Goal: Task Accomplishment & Management: Complete application form

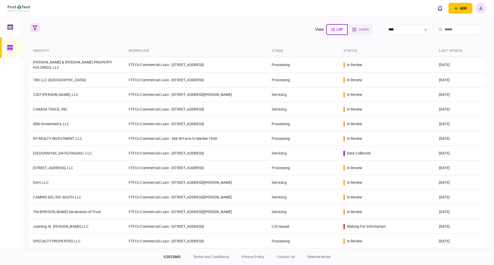
click at [34, 29] on icon "button" at bounding box center [35, 27] width 5 height 5
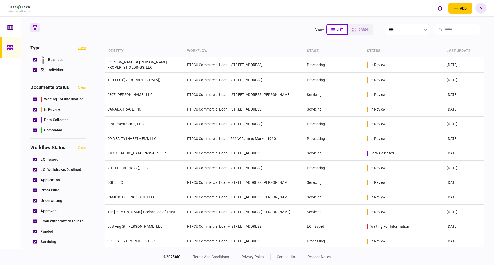
click at [34, 29] on icon "button" at bounding box center [35, 27] width 5 height 5
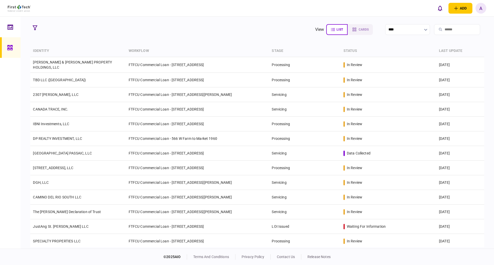
click at [303, 32] on input "search" at bounding box center [457, 29] width 46 height 11
type input "***"
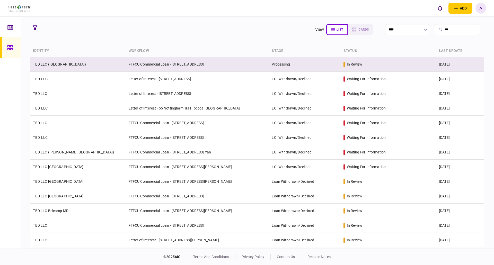
click at [69, 61] on td "TBD LLC ([GEOGRAPHIC_DATA])" at bounding box center [77, 64] width 95 height 15
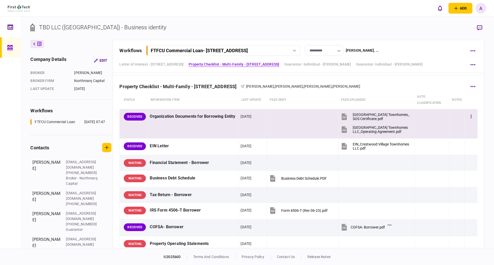
scroll to position [154, 0]
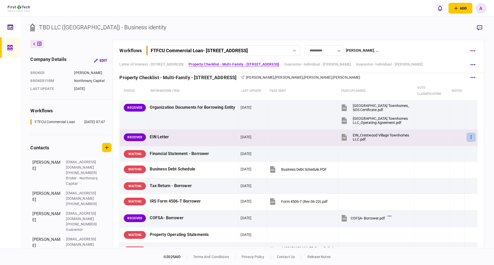
click at [303, 137] on button "button" at bounding box center [470, 137] width 9 height 9
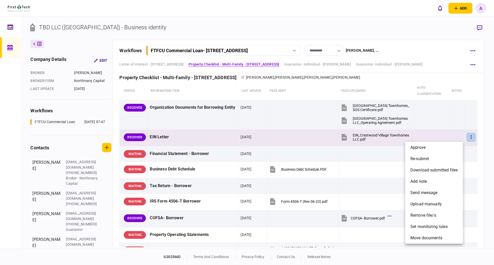
click at [303, 135] on div at bounding box center [247, 132] width 494 height 265
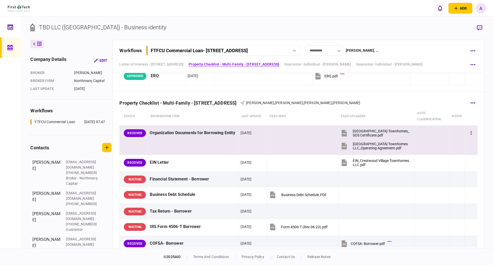
scroll to position [129, 0]
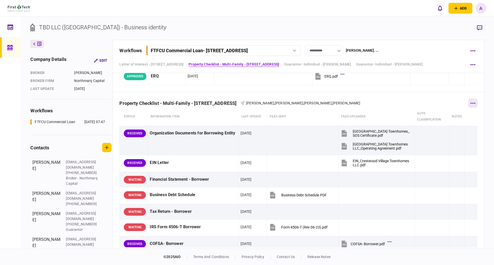
click at [303, 102] on button "button" at bounding box center [472, 102] width 9 height 9
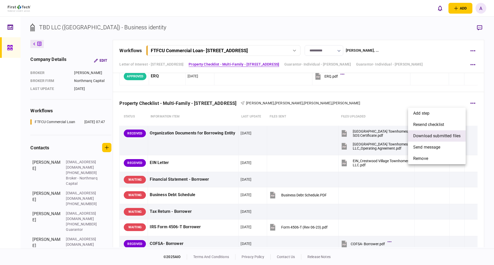
click at [303, 135] on span "download submitted files" at bounding box center [436, 136] width 47 height 6
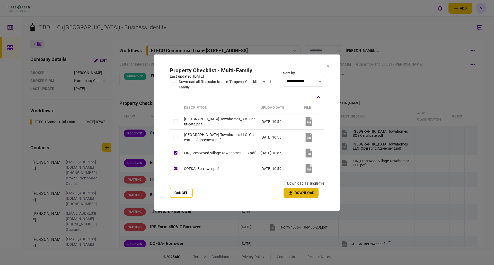
click at [303, 152] on button "Download" at bounding box center [300, 193] width 35 height 10
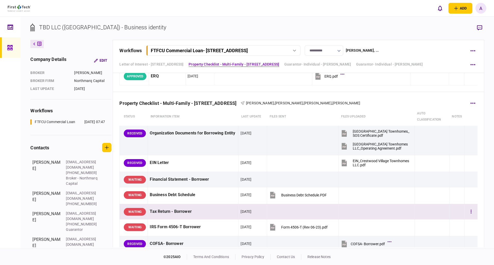
scroll to position [154, 0]
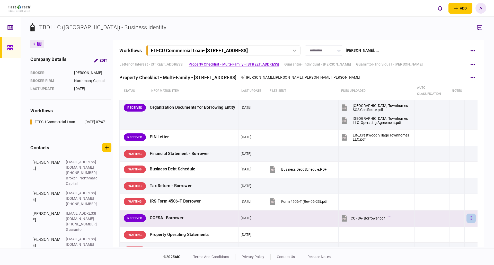
click at [303, 152] on button "button" at bounding box center [470, 218] width 9 height 9
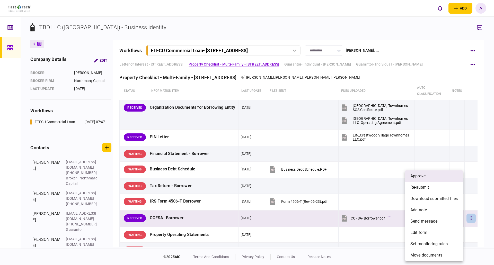
click at [303, 152] on span "approve" at bounding box center [417, 176] width 15 height 6
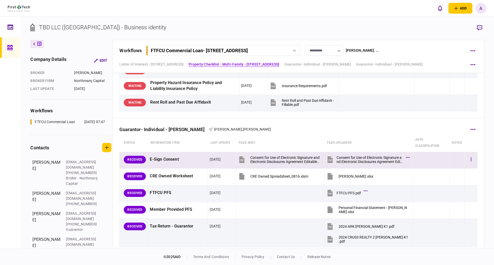
scroll to position [411, 0]
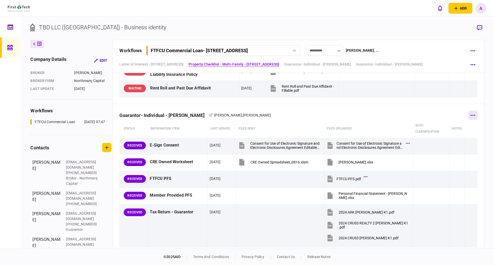
click at [303, 115] on icon "button" at bounding box center [472, 115] width 5 height 1
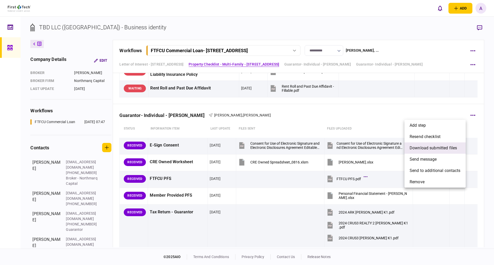
click at [303, 147] on span "download submitted files" at bounding box center [432, 148] width 47 height 6
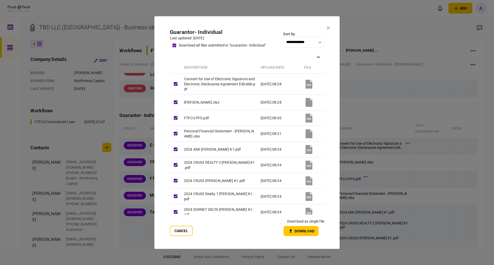
click at [293, 152] on icon "button" at bounding box center [290, 231] width 6 height 5
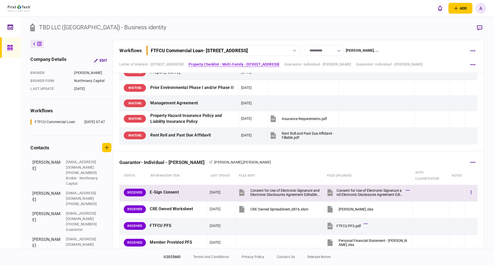
scroll to position [308, 0]
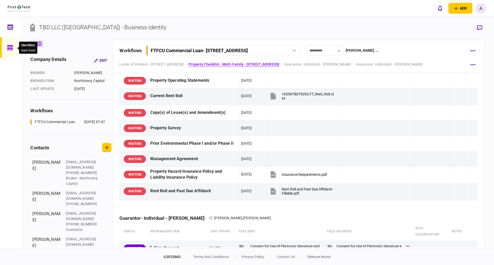
click at [9, 48] on icon at bounding box center [10, 48] width 6 height 6
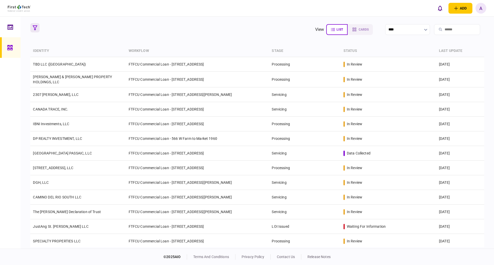
click at [33, 25] on button "button" at bounding box center [34, 27] width 9 height 9
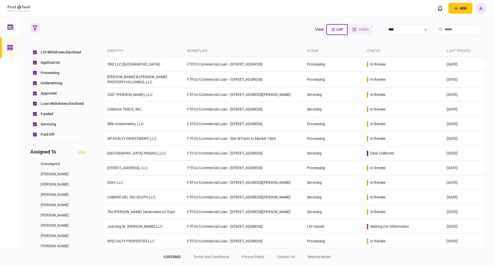
scroll to position [154, 0]
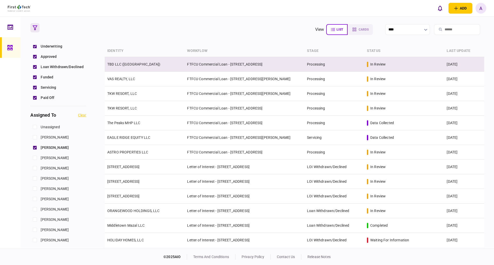
click at [134, 62] on link "TBD LLC (Crestwood Village)" at bounding box center [133, 64] width 53 height 4
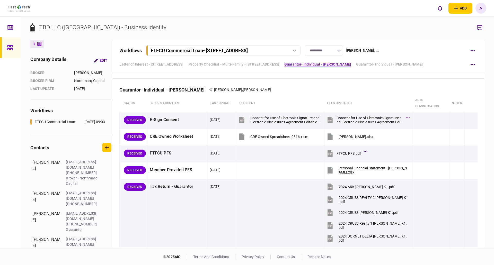
scroll to position [437, 0]
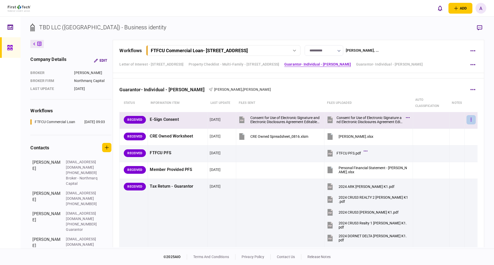
click at [303, 121] on icon "button" at bounding box center [470, 119] width 1 height 5
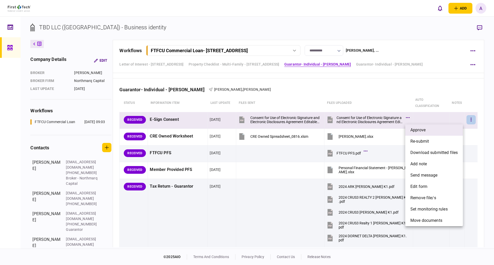
click at [303, 131] on span "approve" at bounding box center [417, 130] width 15 height 6
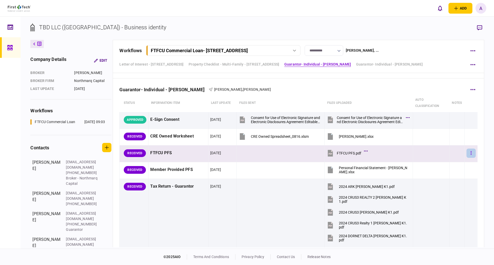
click at [303, 152] on icon "button" at bounding box center [470, 153] width 1 height 5
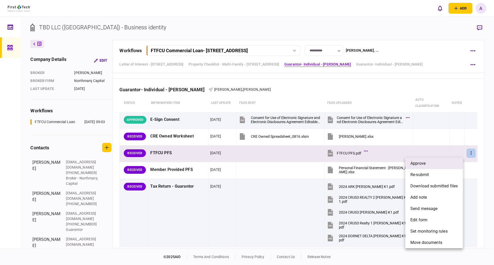
click at [303, 152] on span "approve" at bounding box center [417, 163] width 15 height 6
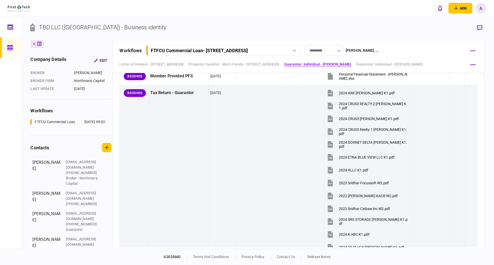
scroll to position [411, 0]
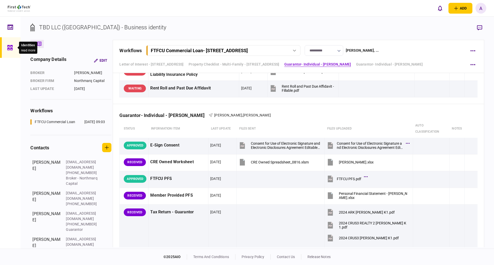
drag, startPoint x: 10, startPoint y: 46, endPoint x: 16, endPoint y: 50, distance: 6.6
click at [10, 46] on icon at bounding box center [9, 47] width 5 height 5
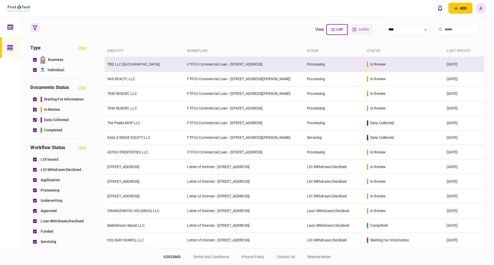
click at [133, 67] on td "TBD LLC (Crestwood Village)" at bounding box center [145, 64] width 80 height 15
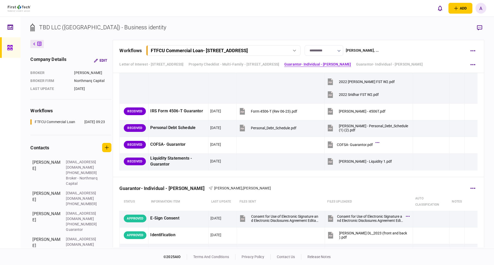
scroll to position [1285, 0]
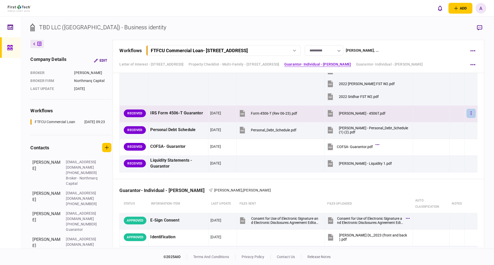
click at [303, 114] on button "button" at bounding box center [470, 113] width 9 height 9
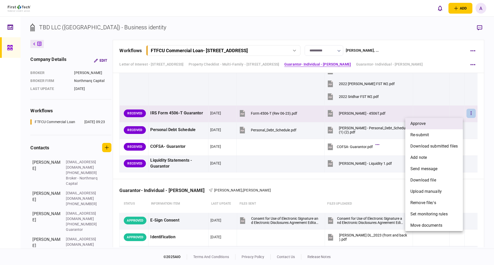
click at [303, 122] on span "approve" at bounding box center [417, 124] width 15 height 6
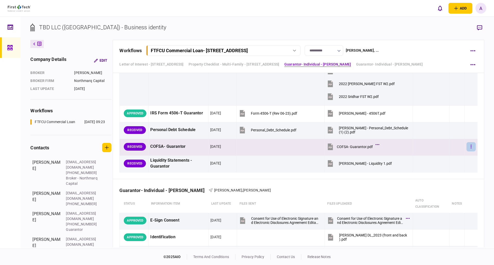
click at [303, 146] on icon "button" at bounding box center [470, 146] width 1 height 5
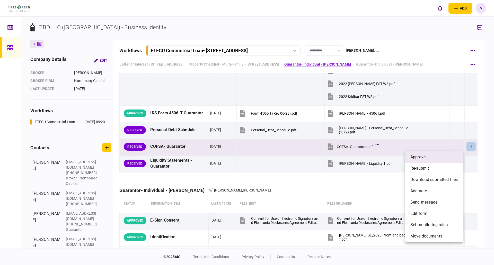
click at [303, 152] on span "approve" at bounding box center [417, 157] width 15 height 6
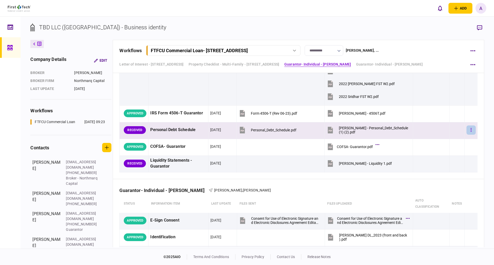
click at [303, 131] on icon "button" at bounding box center [470, 129] width 1 height 5
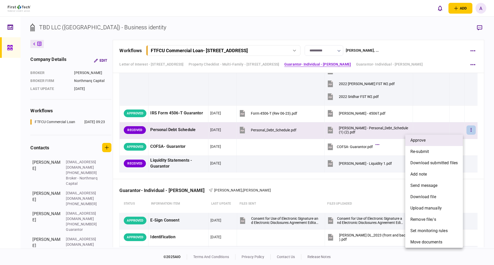
click at [303, 139] on li "approve" at bounding box center [434, 140] width 58 height 11
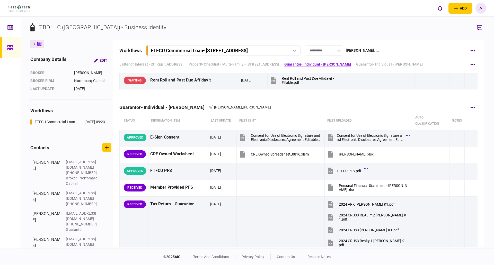
scroll to position [411, 0]
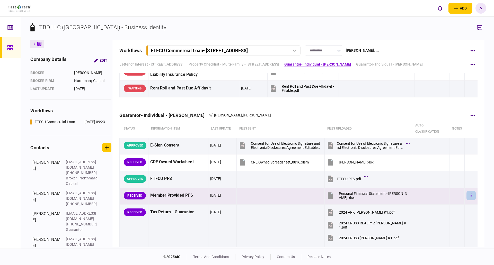
click at [303, 152] on icon "button" at bounding box center [470, 196] width 1 height 4
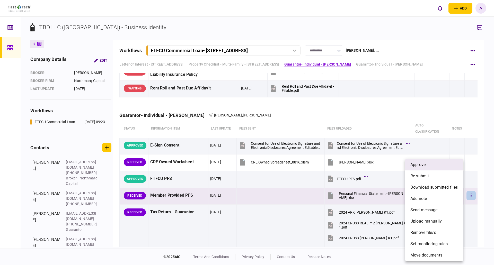
click at [303, 152] on span "approve" at bounding box center [417, 165] width 15 height 6
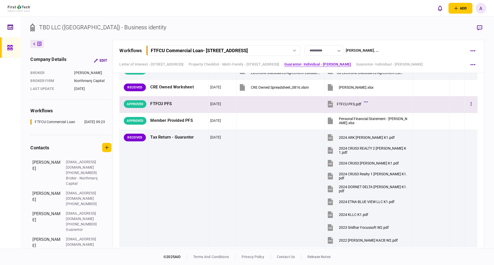
scroll to position [488, 0]
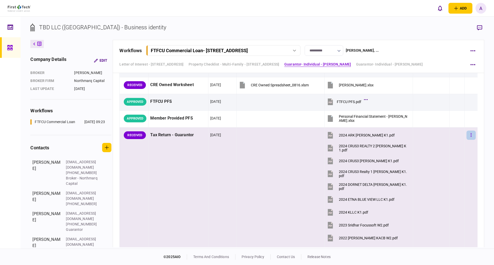
click at [303, 135] on button "button" at bounding box center [470, 135] width 9 height 9
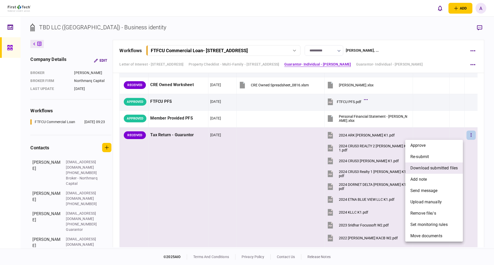
click at [303, 152] on span "download submitted files" at bounding box center [433, 168] width 47 height 6
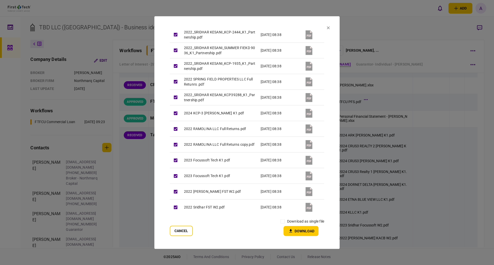
scroll to position [800, 0]
click at [182, 152] on button "Cancel" at bounding box center [181, 231] width 23 height 10
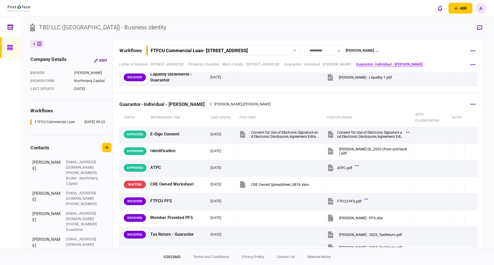
scroll to position [1362, 0]
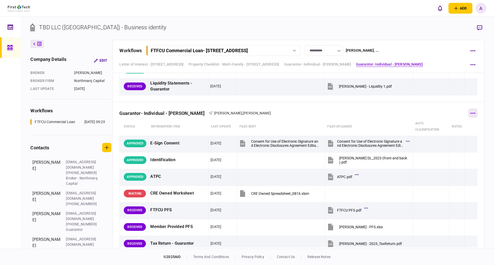
click at [303, 113] on icon "button" at bounding box center [472, 113] width 5 height 1
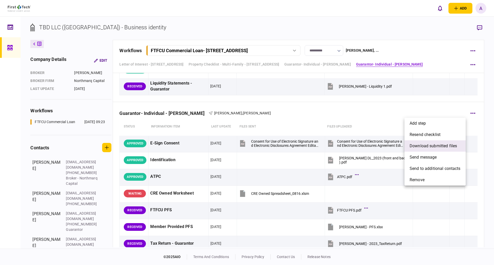
click at [303, 146] on span "download submitted files" at bounding box center [432, 146] width 47 height 6
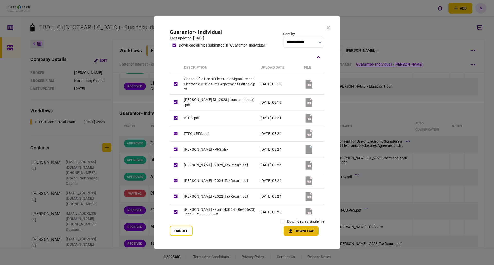
click at [303, 152] on button "Download" at bounding box center [300, 231] width 35 height 10
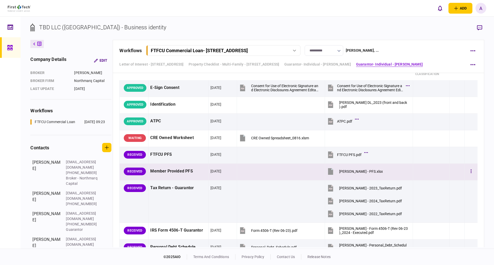
scroll to position [1439, 0]
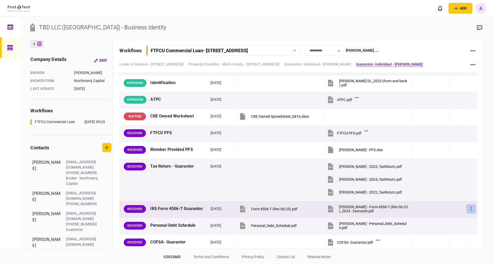
click at [303, 152] on icon "button" at bounding box center [470, 208] width 1 height 5
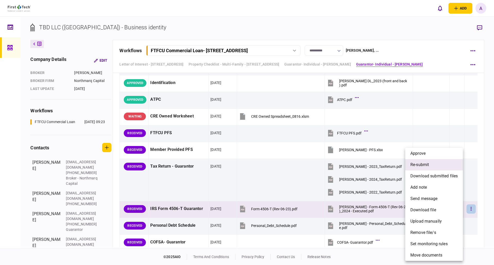
click at [303, 152] on span "re-submit" at bounding box center [419, 165] width 19 height 6
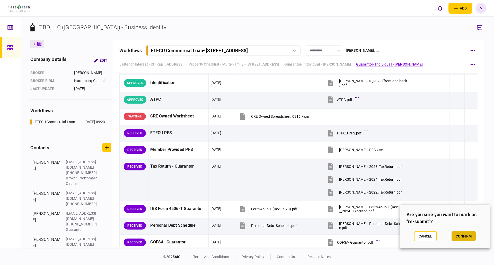
click at [303, 152] on button "confirm" at bounding box center [463, 236] width 24 height 10
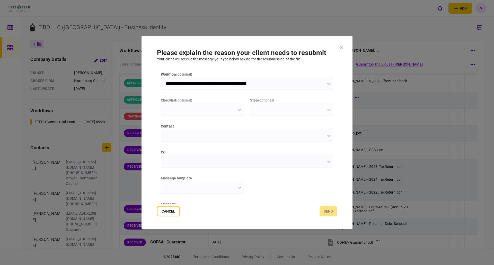
scroll to position [0, 0]
type input "**********"
click at [303, 152] on icon "button" at bounding box center [328, 162] width 3 height 2
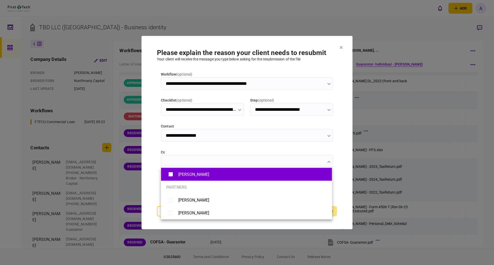
type input "**********"
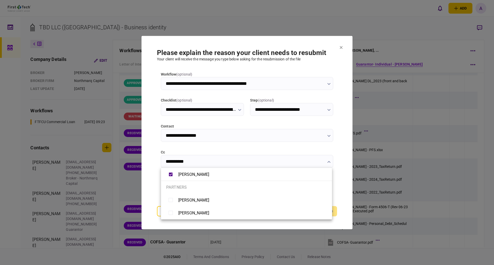
click at [303, 152] on div at bounding box center [247, 132] width 494 height 265
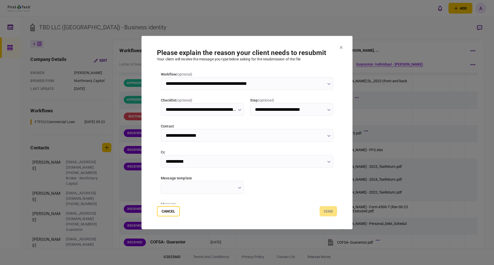
click at [240, 152] on icon "button" at bounding box center [239, 188] width 3 height 2
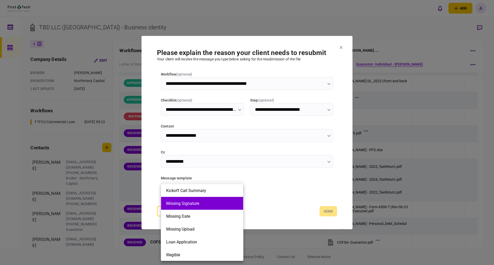
click at [195, 152] on button "Missing Signature" at bounding box center [202, 203] width 72 height 5
type input "**********"
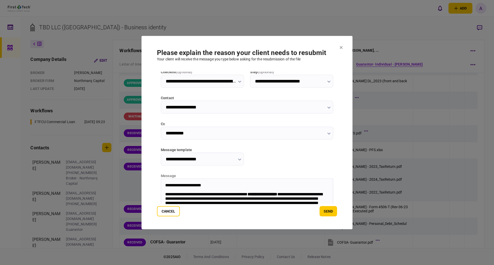
scroll to position [67, 0]
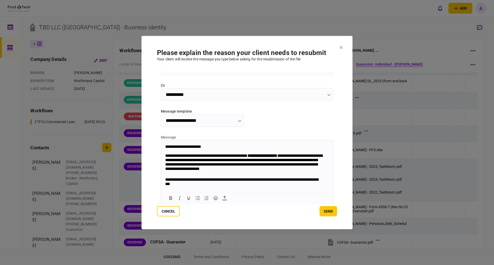
click at [265, 152] on strong "**********" at bounding box center [262, 155] width 30 height 4
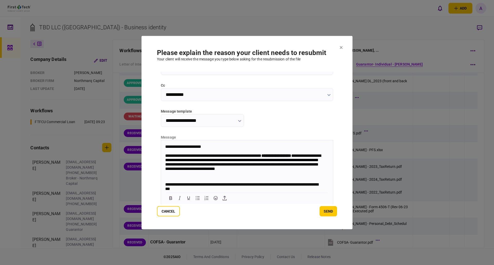
drag, startPoint x: 284, startPoint y: 155, endPoint x: 294, endPoint y: 154, distance: 9.8
click at [284, 152] on div "**********" at bounding box center [244, 165] width 159 height 24
drag, startPoint x: 173, startPoint y: 160, endPoint x: 266, endPoint y: 157, distance: 92.9
click at [266, 152] on div "**********" at bounding box center [244, 165] width 159 height 24
click at [171, 152] on icon "Bold" at bounding box center [170, 198] width 6 height 6
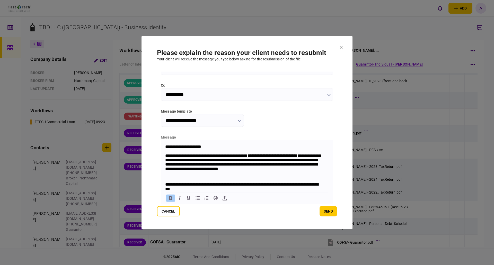
click at [263, 152] on div "**********" at bounding box center [244, 165] width 159 height 24
click at [303, 152] on div "**********" at bounding box center [244, 165] width 159 height 24
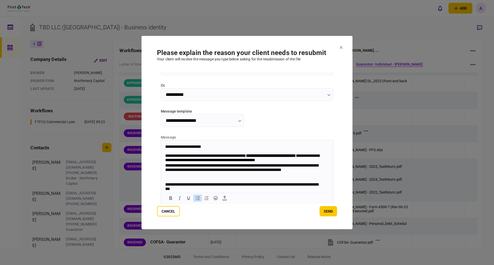
click at [197, 152] on icon "Bullet list" at bounding box center [197, 198] width 6 height 6
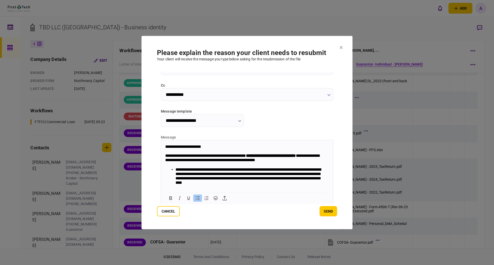
click at [200, 152] on li "**********" at bounding box center [249, 177] width 148 height 20
click at [277, 152] on li "**********" at bounding box center [249, 177] width 148 height 20
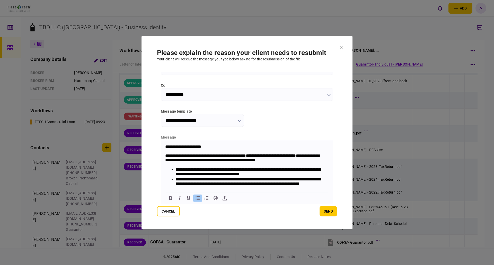
click at [197, 152] on icon "Bullet list" at bounding box center [197, 198] width 6 height 6
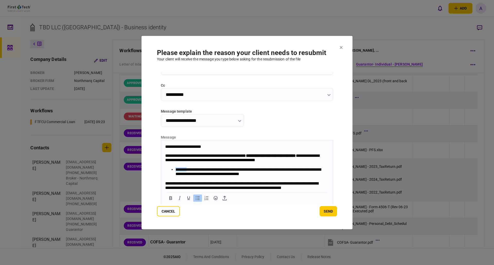
drag, startPoint x: 189, startPoint y: 169, endPoint x: 176, endPoint y: 170, distance: 12.6
click at [176, 152] on li "**********" at bounding box center [249, 172] width 148 height 10
click at [170, 152] on icon "Bold" at bounding box center [170, 198] width 6 height 6
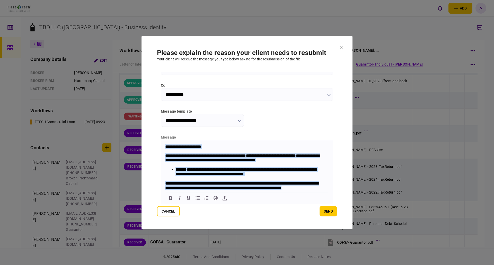
scroll to position [47, 0]
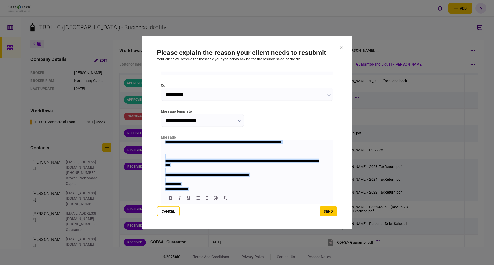
drag, startPoint x: 164, startPoint y: 145, endPoint x: 205, endPoint y: 188, distance: 59.5
click at [205, 152] on body "**********" at bounding box center [247, 144] width 172 height 93
click at [263, 152] on div "**********" at bounding box center [244, 189] width 159 height 5
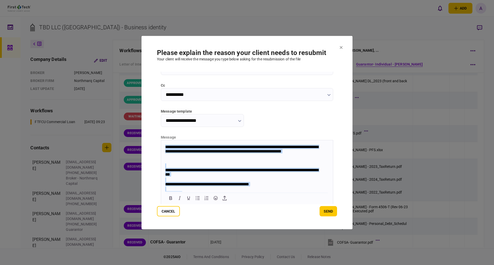
scroll to position [0, 0]
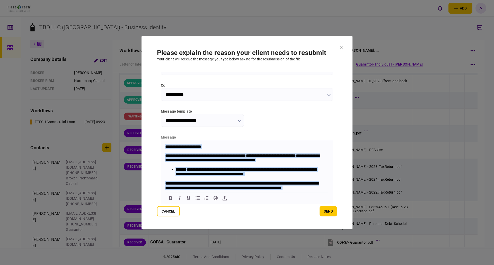
drag, startPoint x: 205, startPoint y: 188, endPoint x: 318, endPoint y: 265, distance: 135.9
click at [161, 140] on html "**********" at bounding box center [247, 188] width 172 height 97
copy body "**********"
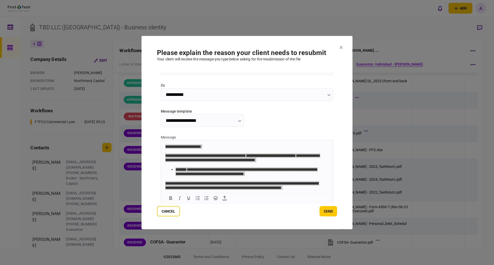
click at [216, 152] on div "Cancel send" at bounding box center [247, 211] width 180 height 10
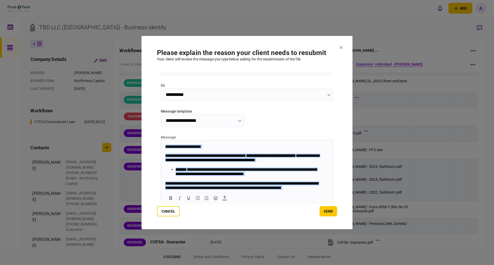
click at [276, 152] on li "**********" at bounding box center [249, 172] width 148 height 10
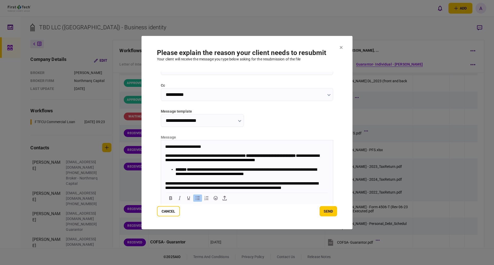
click at [279, 149] on p "**********" at bounding box center [244, 146] width 159 height 5
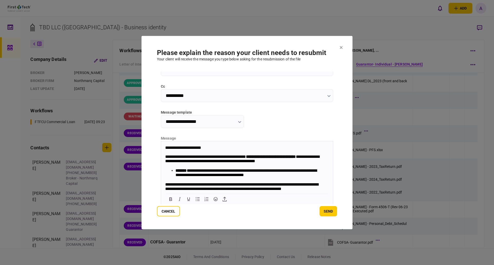
scroll to position [67, 0]
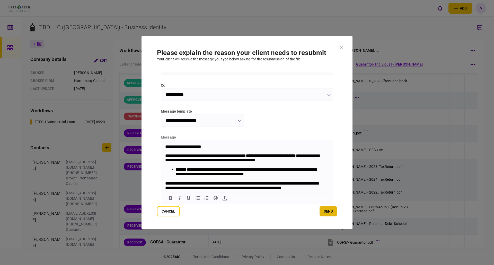
click at [303, 152] on button "send" at bounding box center [327, 211] width 17 height 10
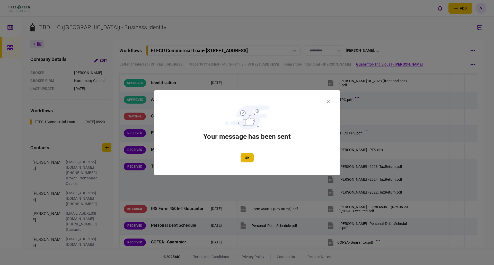
click at [247, 152] on button "OK" at bounding box center [246, 157] width 13 height 9
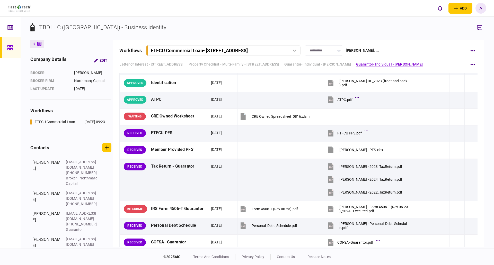
click at [8, 46] on icon at bounding box center [10, 48] width 6 height 6
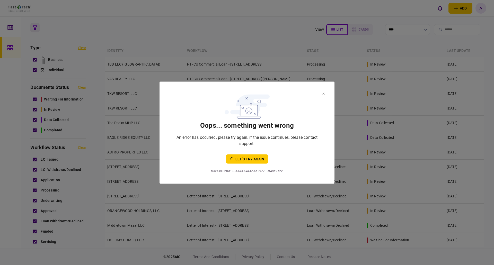
click at [303, 91] on button at bounding box center [323, 93] width 2 height 4
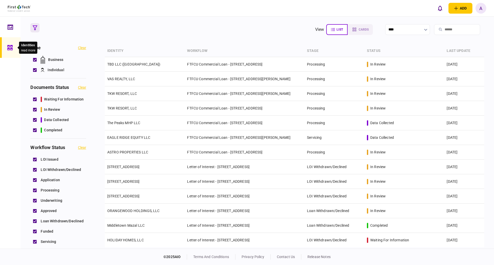
click at [10, 48] on icon at bounding box center [9, 47] width 5 height 5
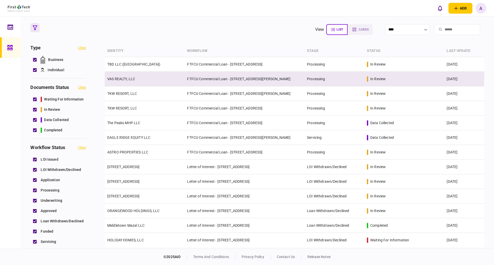
click at [115, 78] on link "VAS REALTY, LLC" at bounding box center [121, 79] width 28 height 4
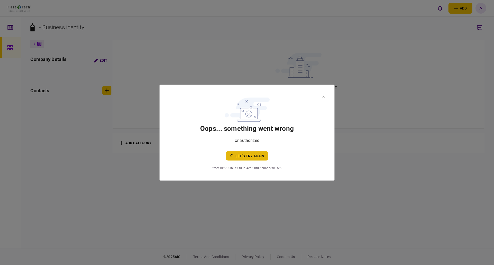
click at [251, 152] on button "let’s try again" at bounding box center [247, 155] width 42 height 9
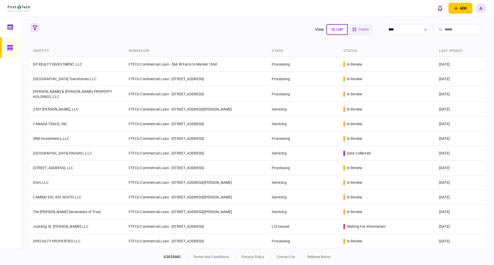
click at [36, 27] on icon "button" at bounding box center [35, 27] width 5 height 5
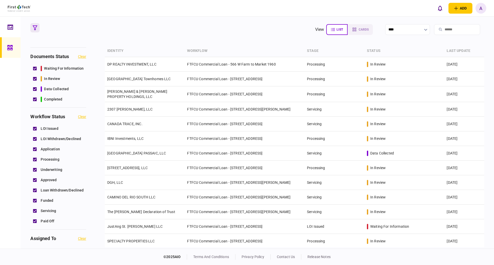
scroll to position [129, 0]
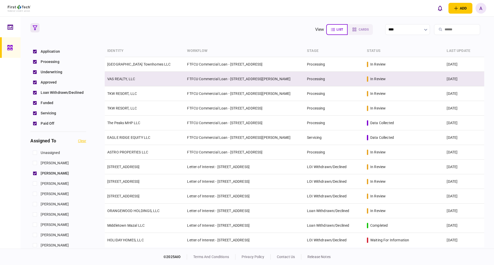
click at [119, 78] on link "VAS REALTY, LLC" at bounding box center [121, 79] width 28 height 4
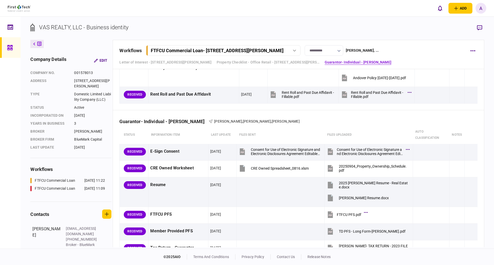
scroll to position [533, 0]
